Goal: Find specific page/section: Find specific page/section

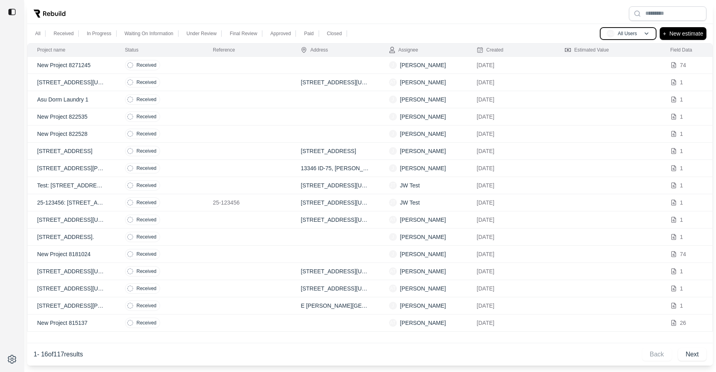
click at [615, 27] on button "AU All Users" at bounding box center [628, 33] width 57 height 13
click at [527, 21] on div at bounding box center [370, 13] width 686 height 21
click at [626, 36] on p "All Users" at bounding box center [627, 33] width 19 height 6
click at [620, 68] on p "[PERSON_NAME]" at bounding box center [633, 70] width 53 height 10
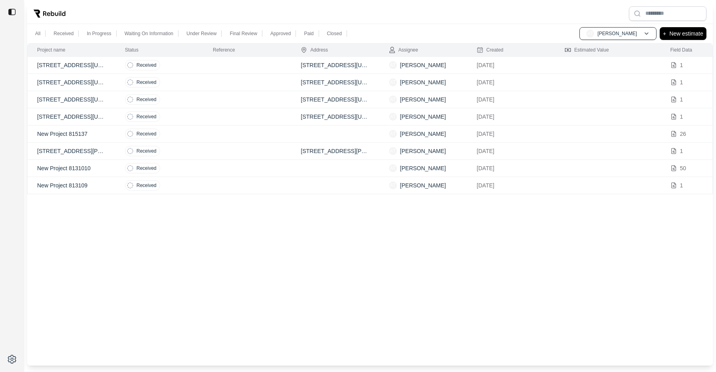
click at [510, 12] on div at bounding box center [370, 13] width 686 height 21
click at [630, 37] on div "AT Alex Toporek" at bounding box center [611, 34] width 51 height 8
click at [611, 53] on p "All Users" at bounding box center [617, 55] width 28 height 10
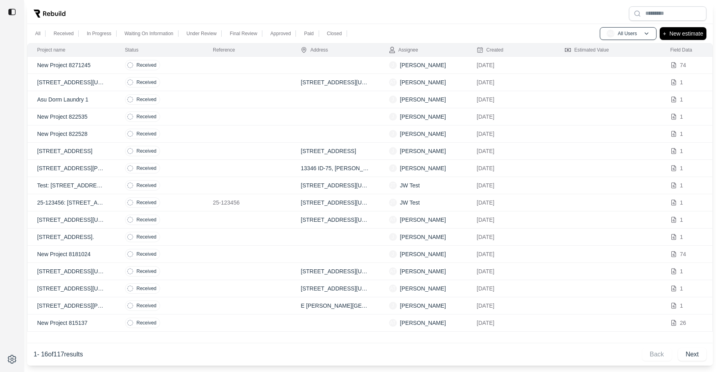
click at [486, 10] on div at bounding box center [370, 13] width 686 height 21
